Goal: Task Accomplishment & Management: Complete application form

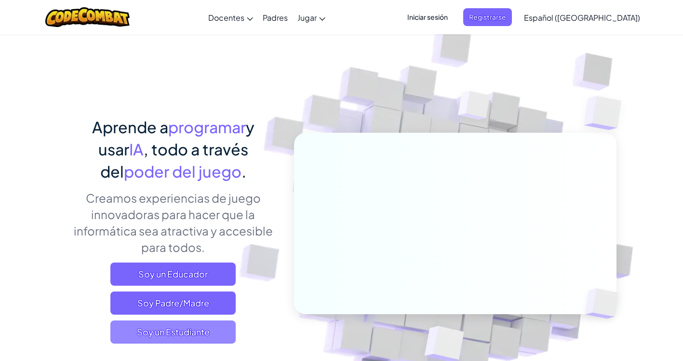
click at [171, 337] on span "Soy un Estudiante" at bounding box center [172, 331] width 125 height 23
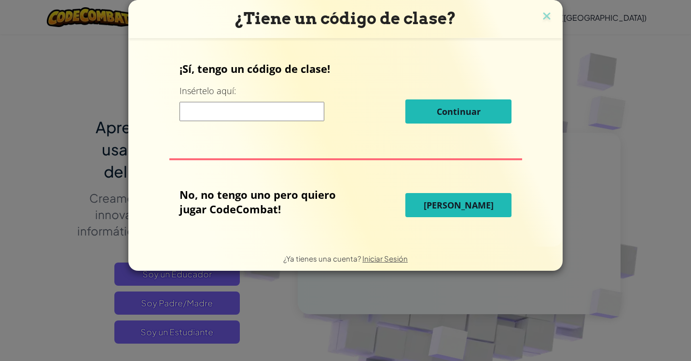
click at [250, 112] on input at bounding box center [251, 111] width 145 height 19
paste input "StartDeskWest"
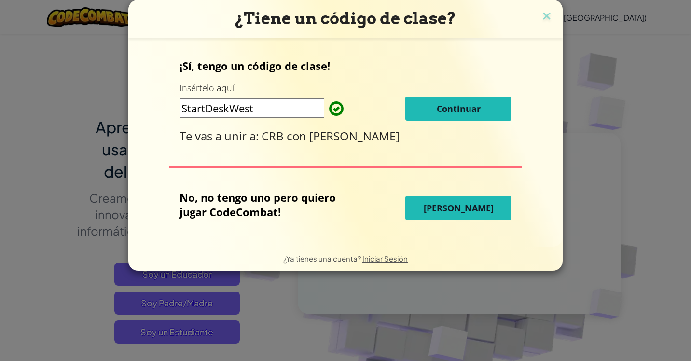
drag, startPoint x: 288, startPoint y: 111, endPoint x: 150, endPoint y: 110, distance: 137.4
click at [150, 110] on div "¡Sí, tengo un código de clase! Insértelo aquí: StartDeskWest Continuar Te vas a…" at bounding box center [345, 142] width 415 height 189
type input "StartDeskWest"
click at [424, 109] on button "Continuar" at bounding box center [458, 108] width 106 height 24
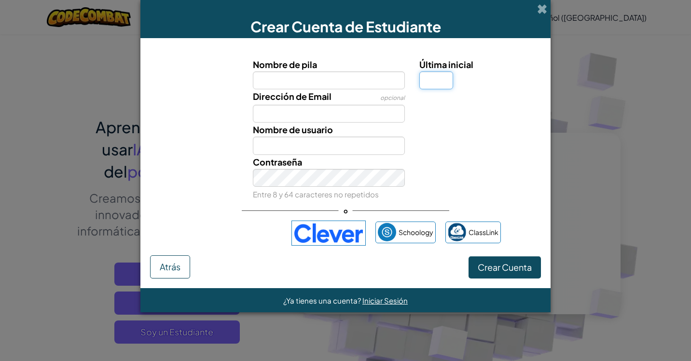
click at [421, 82] on input "Última inicial" at bounding box center [436, 80] width 34 height 18
click at [358, 81] on input "Nombre de pila" at bounding box center [329, 80] width 152 height 18
click at [265, 109] on input "Dirección de Email" at bounding box center [329, 114] width 152 height 18
click at [259, 144] on input "Nombre de usuario" at bounding box center [329, 145] width 152 height 18
click at [250, 274] on div "Crear Cuenta Atrás" at bounding box center [345, 266] width 391 height 23
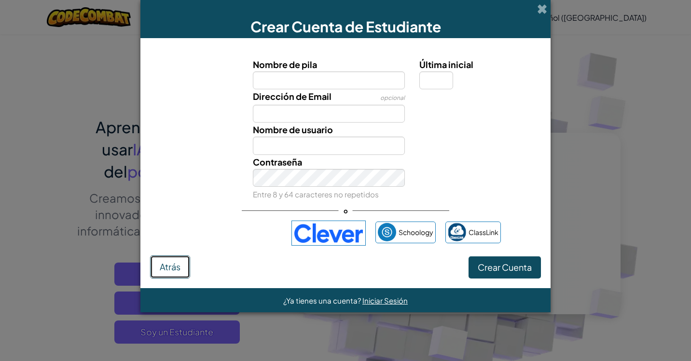
click at [170, 270] on span "Atrás" at bounding box center [170, 266] width 21 height 11
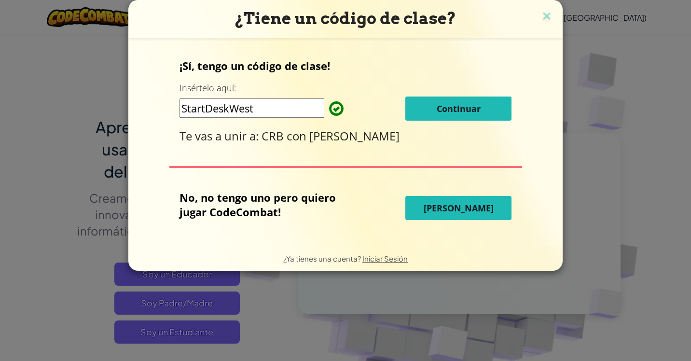
click at [439, 119] on button "Continuar" at bounding box center [458, 108] width 106 height 24
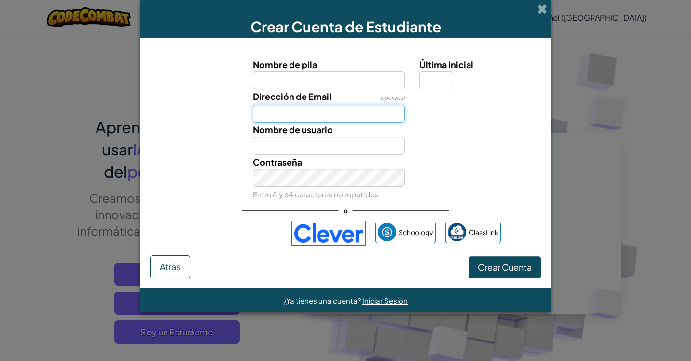
click at [370, 108] on input "Dirección de Email" at bounding box center [329, 114] width 152 height 18
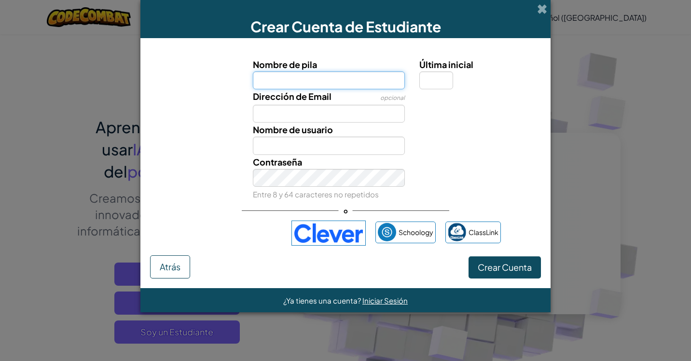
click at [363, 80] on input "Nombre de pila" at bounding box center [329, 80] width 152 height 18
click at [471, 149] on div "Nombre de usuario" at bounding box center [345, 138] width 400 height 32
click at [426, 79] on input "Última inicial" at bounding box center [436, 80] width 34 height 18
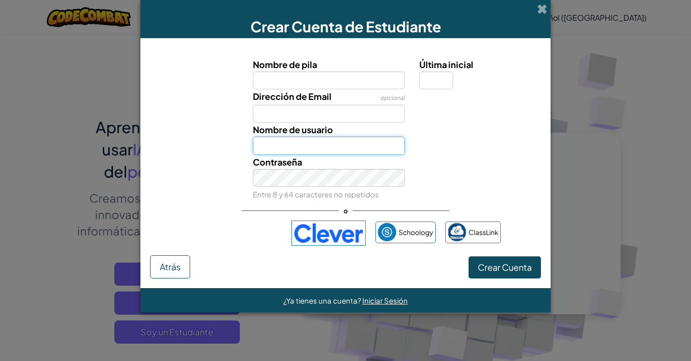
click at [318, 145] on input "Nombre de usuario" at bounding box center [329, 145] width 152 height 18
click at [214, 154] on div "Nombre de usuario" at bounding box center [345, 138] width 400 height 32
click at [445, 83] on input "Última inicial" at bounding box center [436, 80] width 34 height 18
type input "1"
type input "a"
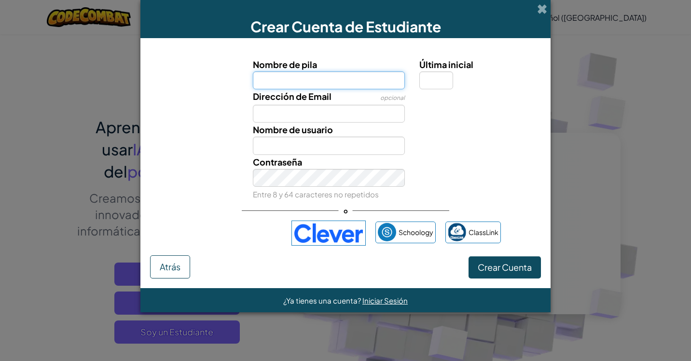
click at [348, 80] on input "Nombre de pila" at bounding box center [329, 80] width 152 height 18
type input "Camilo Profe"
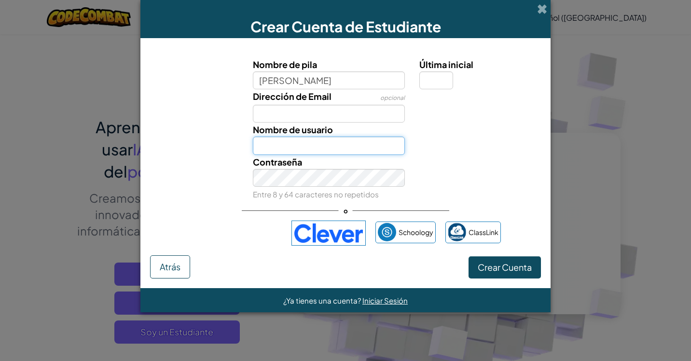
type input "Camilo Profe"
click at [342, 152] on input "Camilo Profe" at bounding box center [329, 145] width 152 height 18
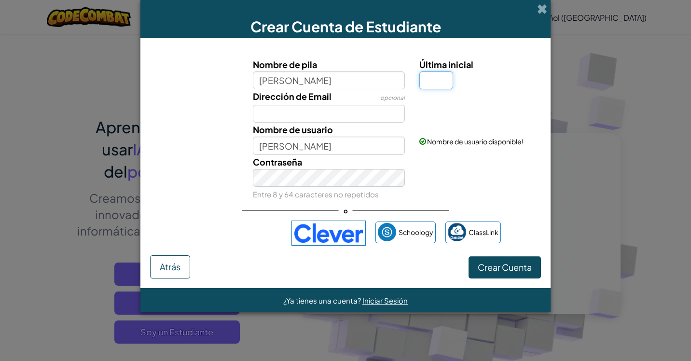
click at [438, 81] on input "Última inicial" at bounding box center [436, 80] width 34 height 18
click at [500, 268] on span "Crear Cuenta" at bounding box center [504, 266] width 54 height 11
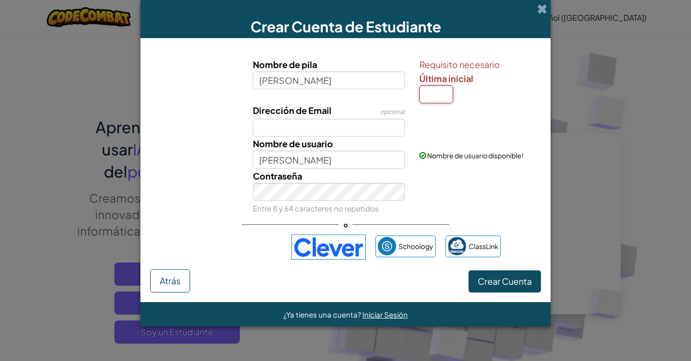
click at [434, 87] on input "Última inicial" at bounding box center [436, 94] width 34 height 18
type input "M"
type input "[PERSON_NAME]"
click at [517, 288] on button "Crear Cuenta" at bounding box center [504, 281] width 72 height 22
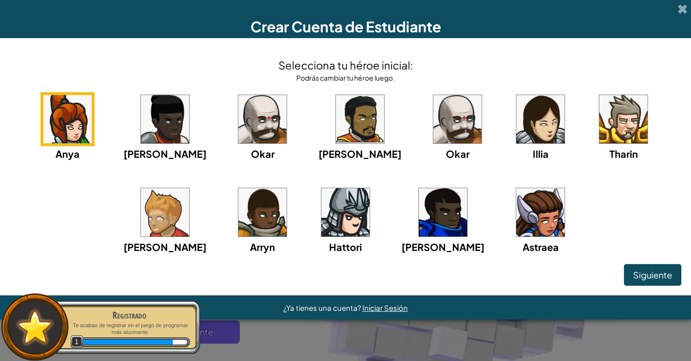
click at [516, 130] on img at bounding box center [540, 119] width 48 height 48
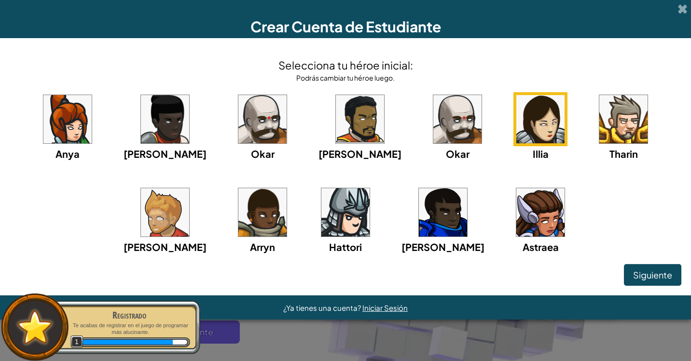
click at [433, 128] on img at bounding box center [457, 119] width 48 height 48
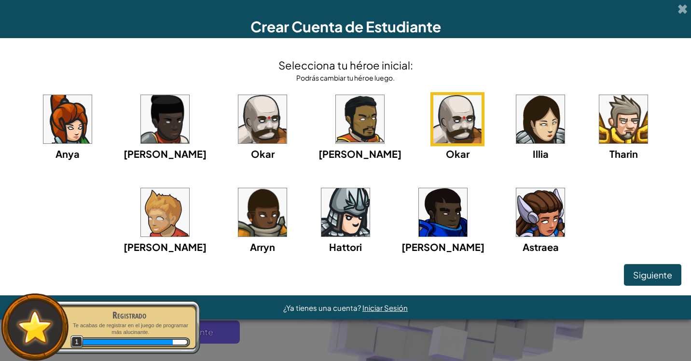
click at [336, 128] on img at bounding box center [360, 119] width 48 height 48
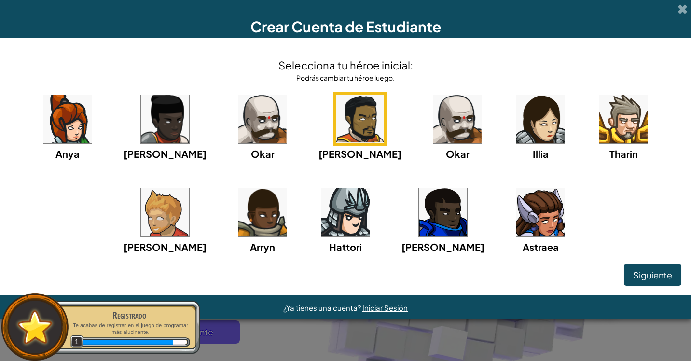
click at [238, 114] on img at bounding box center [262, 119] width 48 height 48
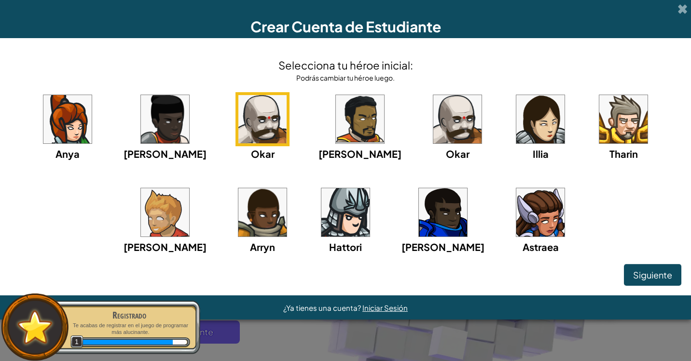
click at [144, 118] on img at bounding box center [165, 119] width 48 height 48
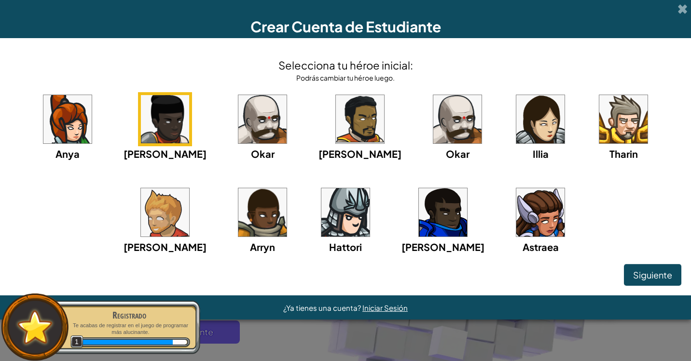
click at [238, 124] on img at bounding box center [262, 119] width 48 height 48
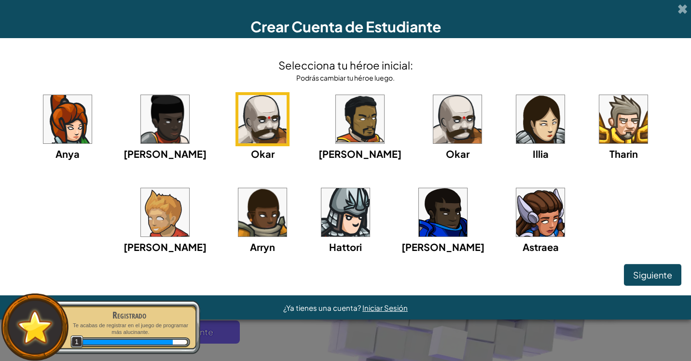
click at [336, 124] on img at bounding box center [360, 119] width 48 height 48
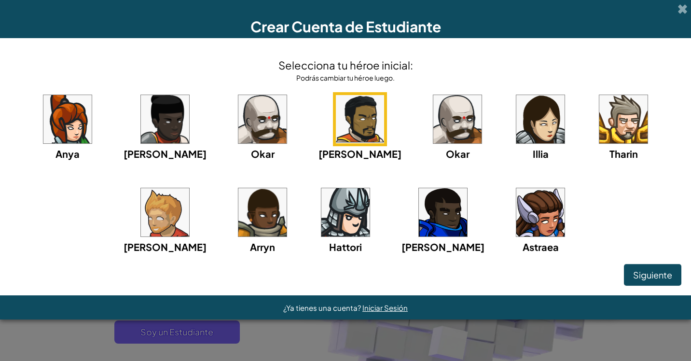
click at [239, 136] on img at bounding box center [262, 119] width 48 height 48
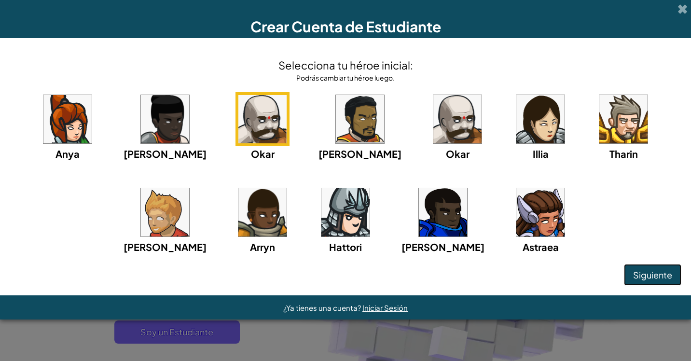
click at [635, 274] on span "Siguiente" at bounding box center [652, 274] width 39 height 11
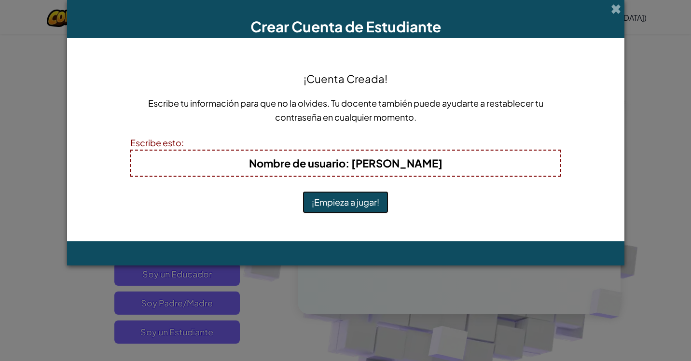
click at [352, 199] on button "¡Empieza a jugar!" at bounding box center [345, 202] width 86 height 22
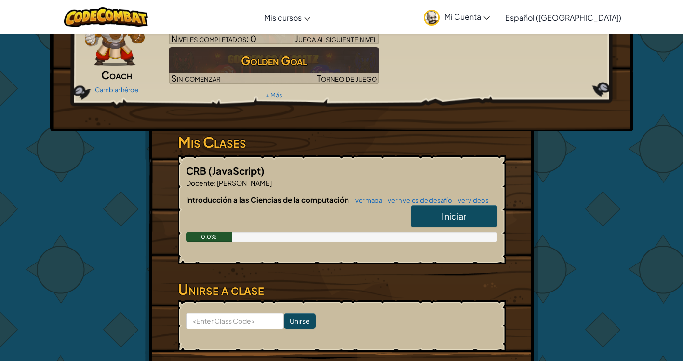
scroll to position [96, 0]
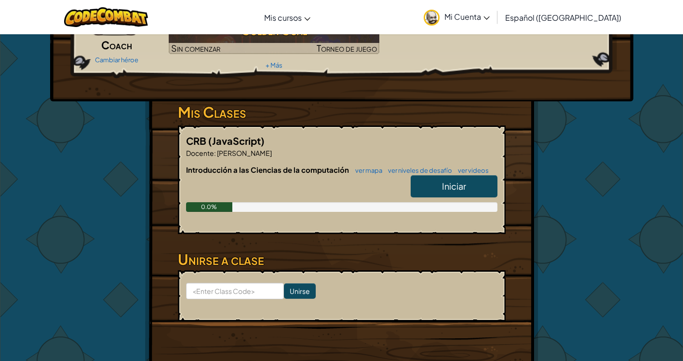
click at [439, 184] on link "Iniciar" at bounding box center [454, 186] width 87 height 22
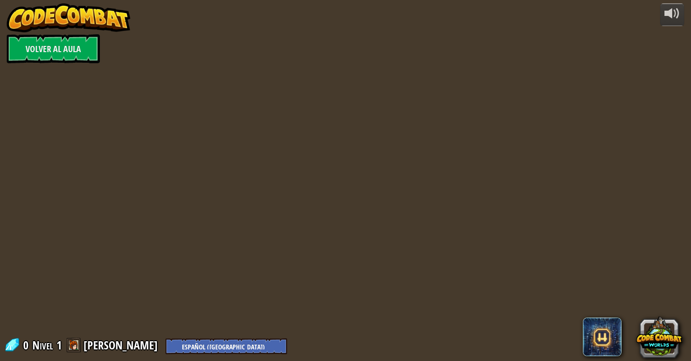
select select "es-419"
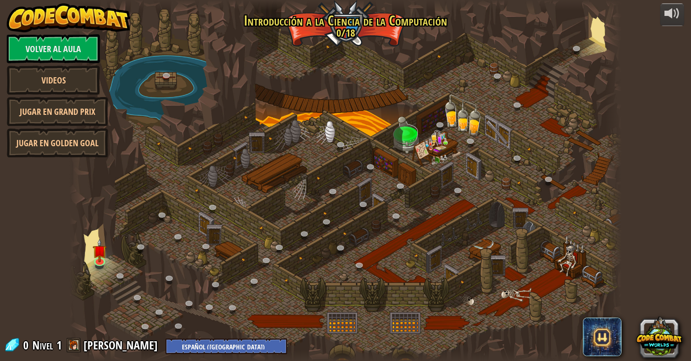
select select "es-419"
click at [105, 259] on img at bounding box center [100, 245] width 14 height 32
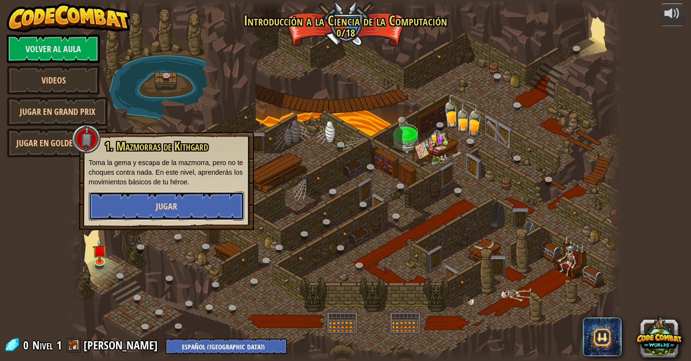
click at [167, 203] on span "Jugar" at bounding box center [166, 206] width 21 height 12
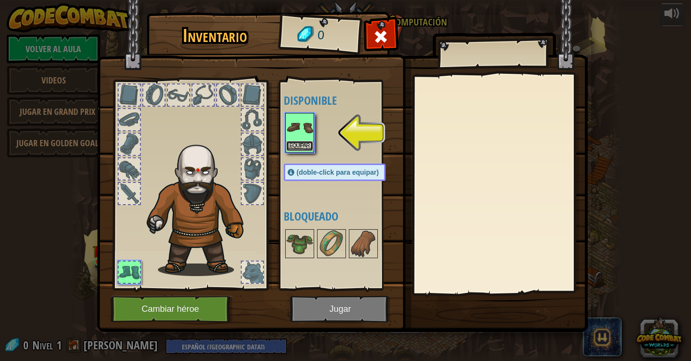
click at [292, 146] on button "Equipar" at bounding box center [299, 146] width 27 height 10
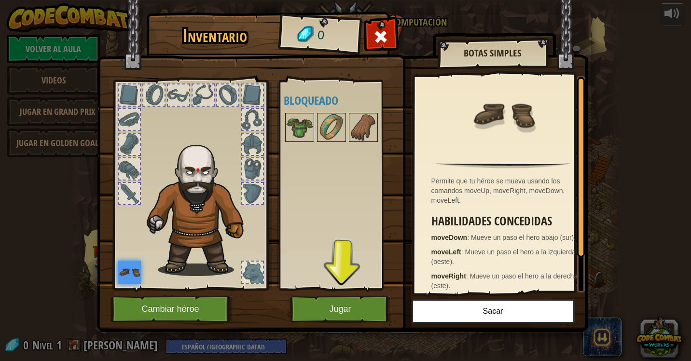
click at [251, 271] on div at bounding box center [252, 271] width 21 height 21
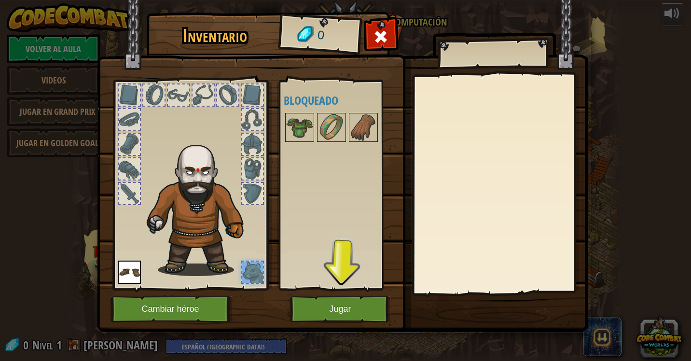
click at [128, 272] on img at bounding box center [129, 271] width 23 height 23
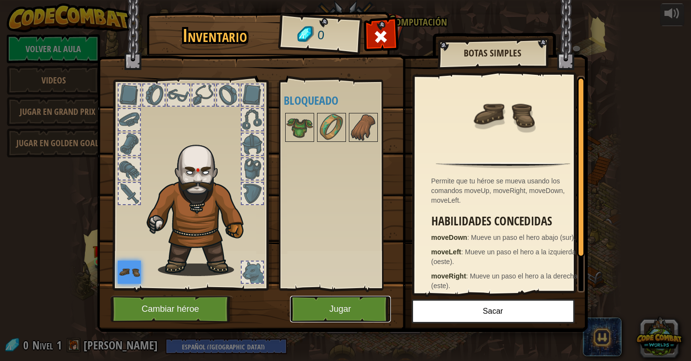
click at [329, 310] on button "Jugar" at bounding box center [340, 309] width 101 height 27
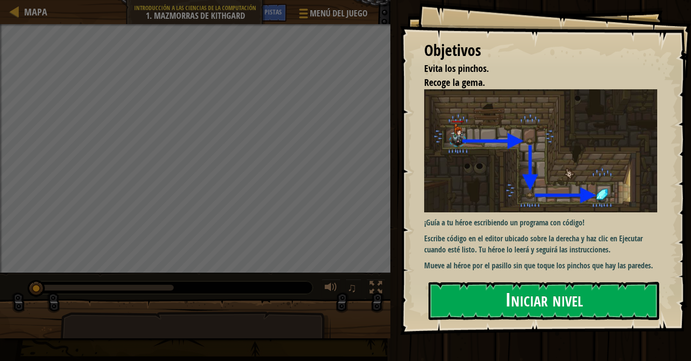
click at [546, 307] on button "Iniciar nivel" at bounding box center [543, 301] width 231 height 38
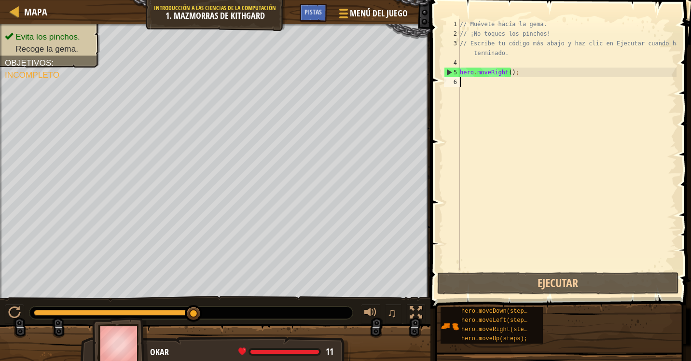
click at [522, 70] on div "// Muévete hacia la gema. // ¡No toques los pinchos! // Escribe tu código más a…" at bounding box center [567, 154] width 218 height 270
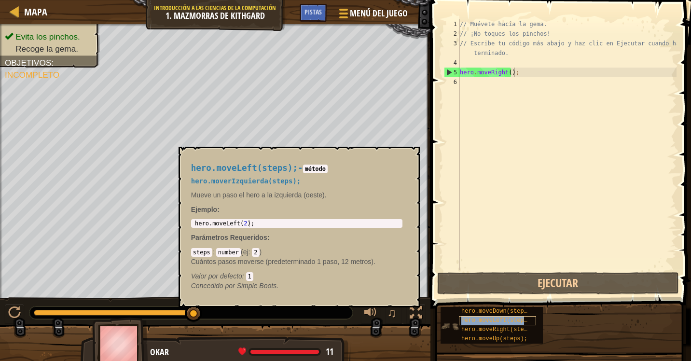
click at [495, 322] on span "hero.moveLeft(steps);" at bounding box center [497, 320] width 73 height 7
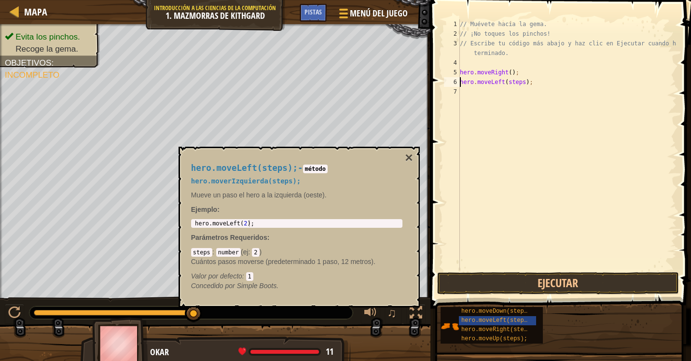
click at [514, 82] on div "// Muévete hacia la gema. // ¡No toques los pinchos! // Escribe tu código más a…" at bounding box center [567, 154] width 218 height 270
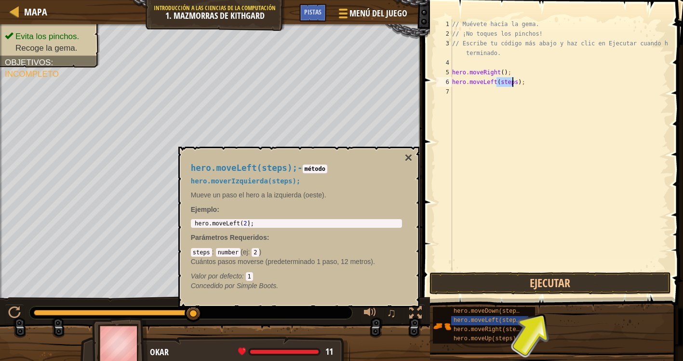
type textarea "hero.moveLeft(3);"
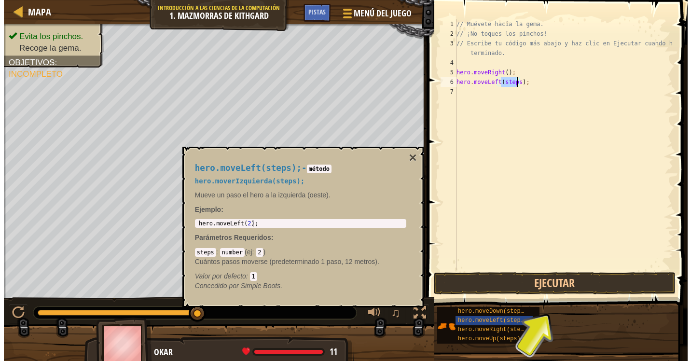
scroll to position [4, 4]
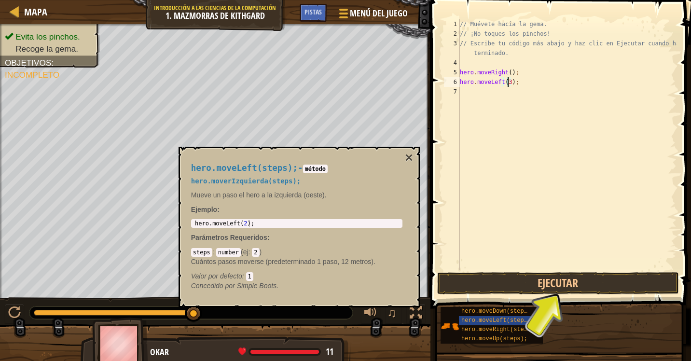
click at [522, 132] on div "// Muévete hacia la gema. // ¡No toques los pinchos! // Escribe tu código más a…" at bounding box center [567, 154] width 218 height 270
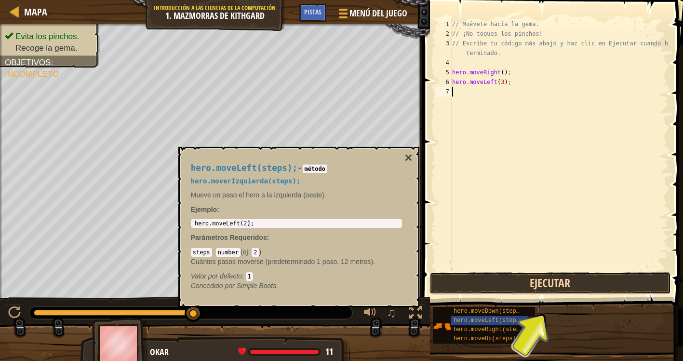
click at [545, 285] on button "Ejecutar" at bounding box center [551, 283] width 242 height 22
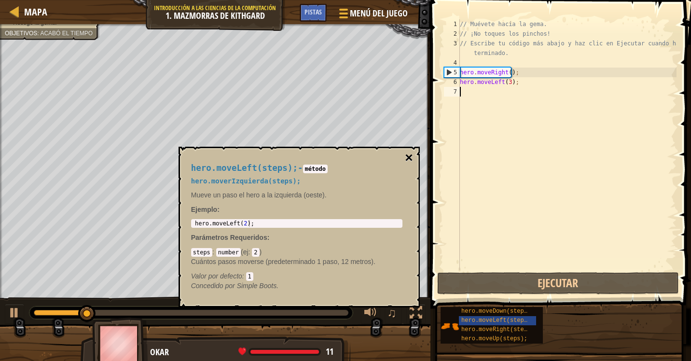
click at [411, 158] on button "×" at bounding box center [409, 158] width 8 height 14
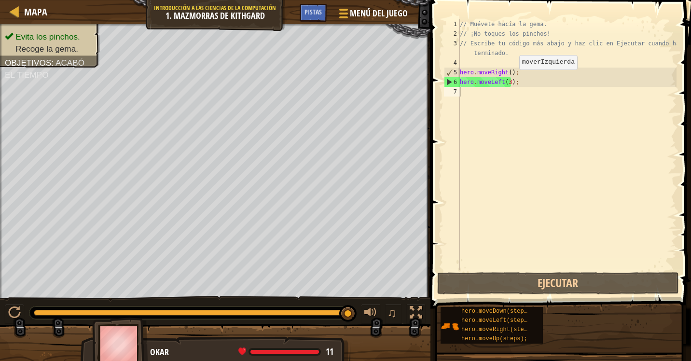
type textarea "hero.moveLeft(3);"
click at [516, 82] on div "// Muévete hacia la gema. // ¡No toques los pinchos! // Escribe tu código más a…" at bounding box center [567, 154] width 218 height 270
drag, startPoint x: 516, startPoint y: 82, endPoint x: 453, endPoint y: 84, distance: 62.7
click at [453, 84] on div "hero.moveLeft(3); 1 2 3 4 5 6 7 // Muévete hacia la gema. // ¡No toques los pin…" at bounding box center [559, 144] width 234 height 251
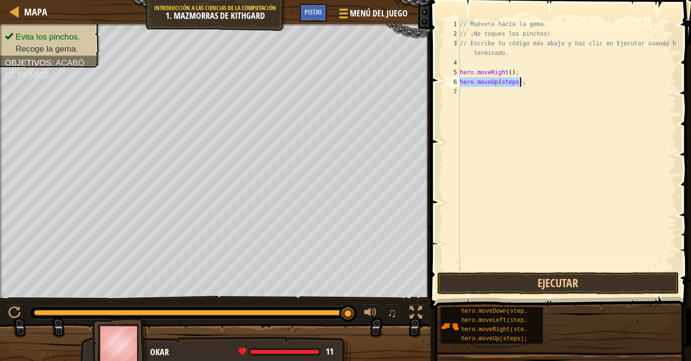
click at [509, 80] on div "// Muévete hacia la gema. // ¡No toques los pinchos! // Escribe tu código más a…" at bounding box center [567, 144] width 218 height 251
click at [509, 81] on div "// Muévete hacia la gema. // ¡No toques los pinchos! // Escribe tu código más a…" at bounding box center [567, 154] width 218 height 270
click at [509, 81] on div "// Muévete hacia la gema. // ¡No toques los pinchos! // Escribe tu código más a…" at bounding box center [567, 144] width 218 height 251
click at [509, 81] on div "// Muévete hacia la gema. // ¡No toques los pinchos! // Escribe tu código más a…" at bounding box center [567, 154] width 218 height 270
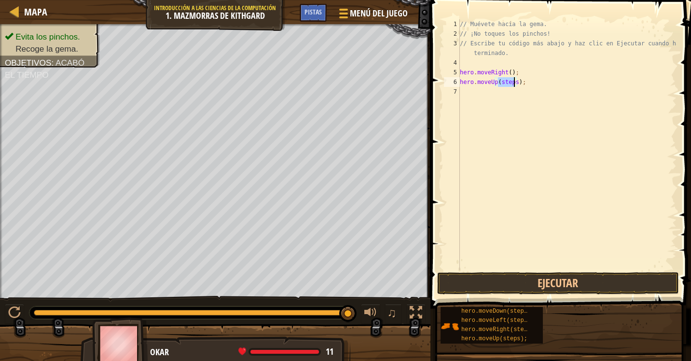
scroll to position [4, 3]
click at [513, 92] on div "// Muévete hacia la gema. // ¡No toques los pinchos! // Escribe tu código más a…" at bounding box center [567, 154] width 218 height 270
type textarea "hero.moveRight();"
click at [521, 158] on div "// Muévete hacia la gema. // ¡No toques los pinchos! // Escribe tu código más a…" at bounding box center [567, 154] width 218 height 270
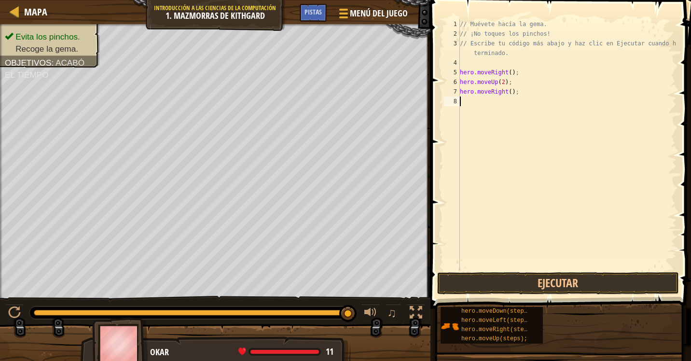
scroll to position [4, 0]
click at [560, 283] on button "Ejecutar" at bounding box center [558, 283] width 242 height 22
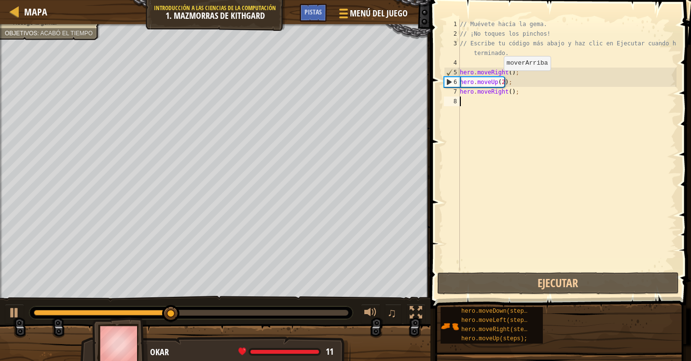
click at [495, 81] on div "// Muévete hacia la gema. // ¡No toques los pinchos! // Escribe tu código más a…" at bounding box center [567, 154] width 218 height 270
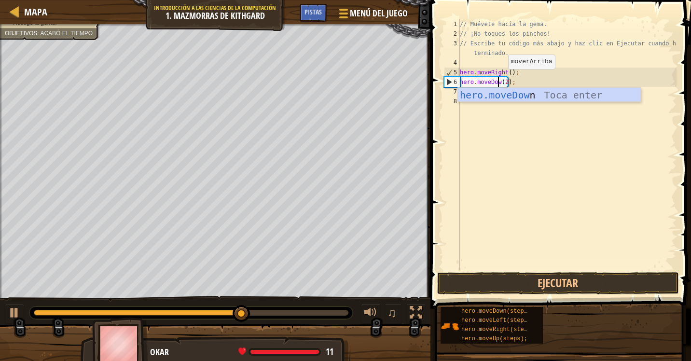
type textarea "hero.moveDown(2);"
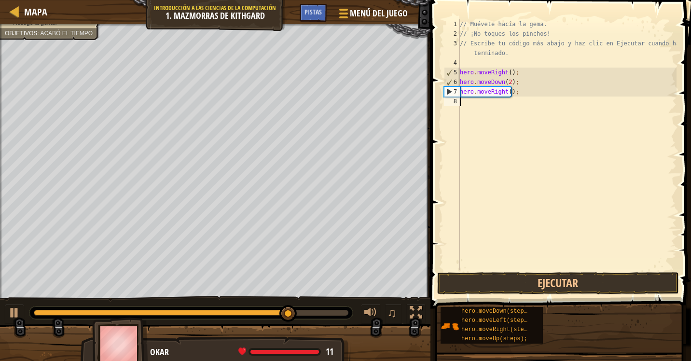
click at [575, 139] on div "// Muévete hacia la gema. // ¡No toques los pinchos! // Escribe tu código más a…" at bounding box center [567, 154] width 218 height 270
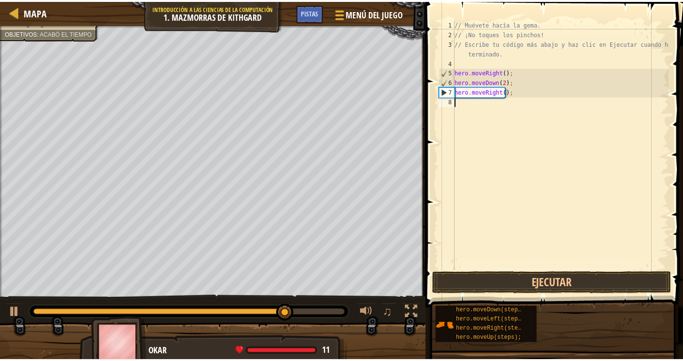
scroll to position [4, 0]
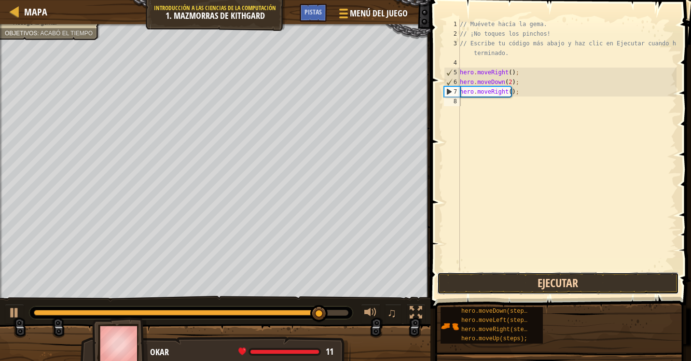
click at [559, 284] on button "Ejecutar" at bounding box center [558, 283] width 242 height 22
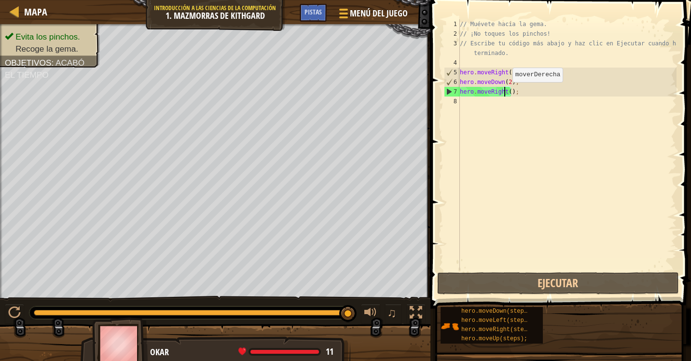
click at [504, 92] on div "// Muévete hacia la gema. // ¡No toques los pinchos! // Escribe tu código más a…" at bounding box center [567, 154] width 218 height 270
type textarea "hero.moveRight();"
click at [510, 130] on div "// Muévete hacia la gema. // ¡No toques los pinchos! // Escribe tu código más a…" at bounding box center [567, 154] width 218 height 270
click at [507, 82] on div "// Muévete hacia la gema. // ¡No toques los pinchos! // Escribe tu código más a…" at bounding box center [567, 154] width 218 height 270
type textarea "hero.moveDown();"
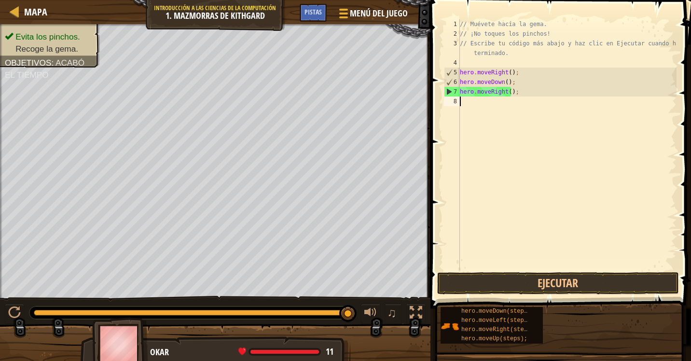
click at [555, 128] on div "// Muévete hacia la gema. // ¡No toques los pinchos! // Escribe tu código más a…" at bounding box center [567, 154] width 218 height 270
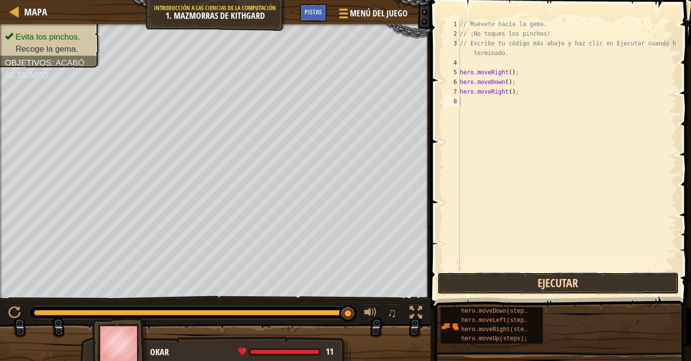
click at [558, 289] on button "Ejecutar" at bounding box center [558, 283] width 242 height 22
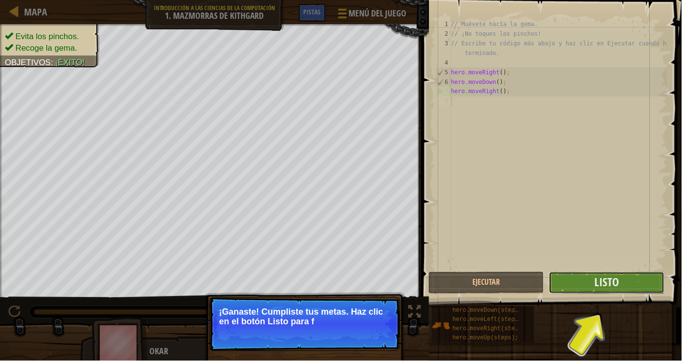
click at [591, 290] on button "Listo" at bounding box center [608, 283] width 116 height 22
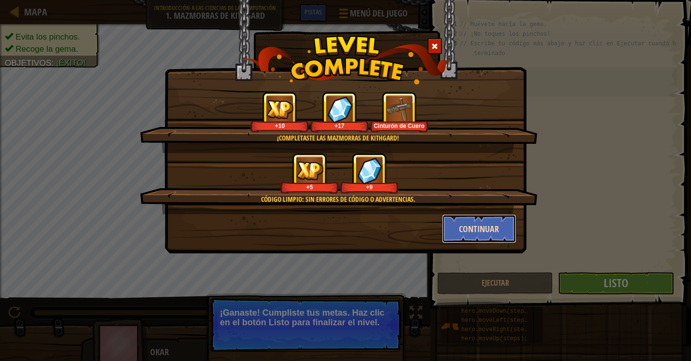
click at [470, 229] on button "Continuar" at bounding box center [479, 228] width 75 height 29
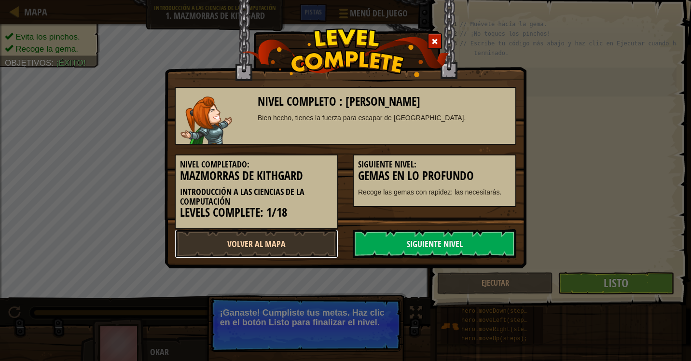
click at [316, 245] on link "Volver al Mapa" at bounding box center [256, 243] width 163 height 29
select select "es-419"
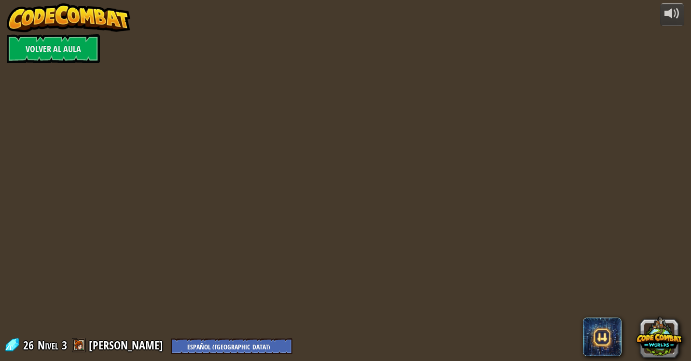
select select "es-419"
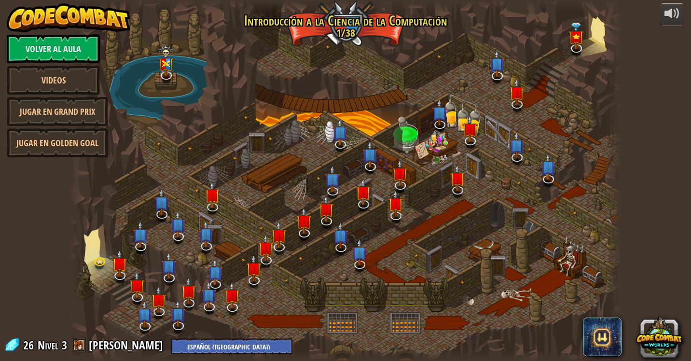
select select "es-419"
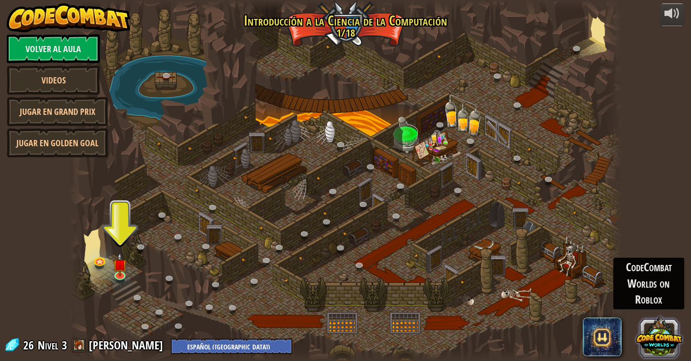
click at [653, 345] on button at bounding box center [659, 336] width 46 height 46
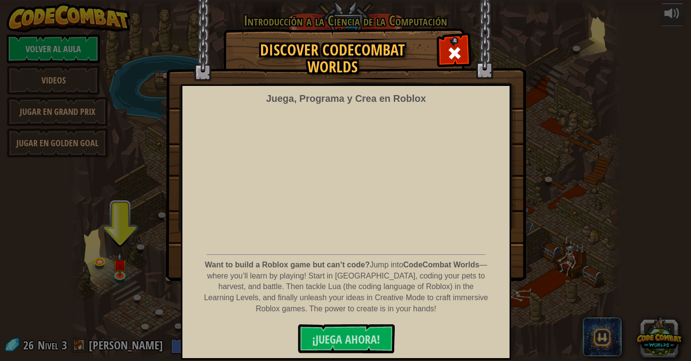
click at [599, 214] on div "Discover CodeCombat Worlds Juega, Programa y Crea en Roblox Want to build a Rob…" at bounding box center [345, 154] width 691 height 251
click at [450, 45] on span at bounding box center [454, 52] width 15 height 15
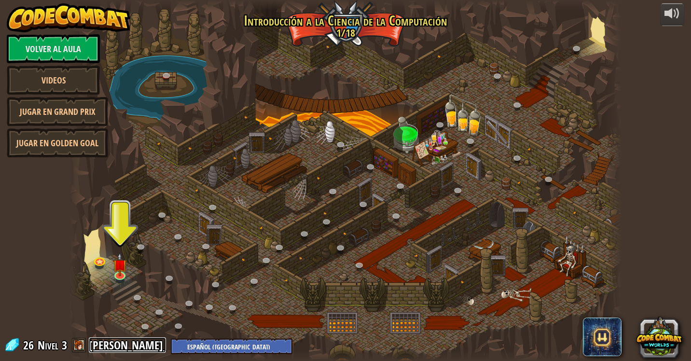
click at [135, 344] on link "[PERSON_NAME]" at bounding box center [127, 344] width 77 height 15
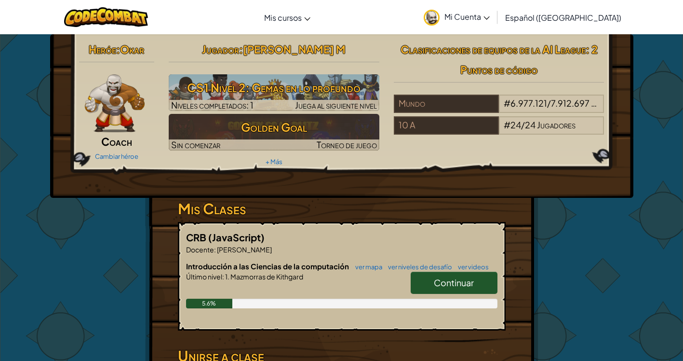
click at [490, 15] on span "Mi Cuenta" at bounding box center [467, 17] width 45 height 10
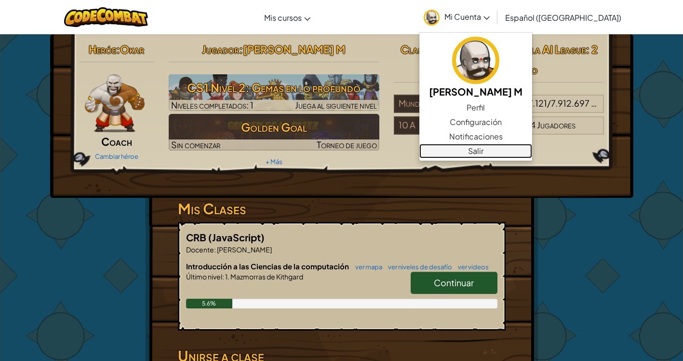
click at [490, 147] on link "Salir" at bounding box center [476, 151] width 113 height 14
